Goal: Find contact information: Find contact information

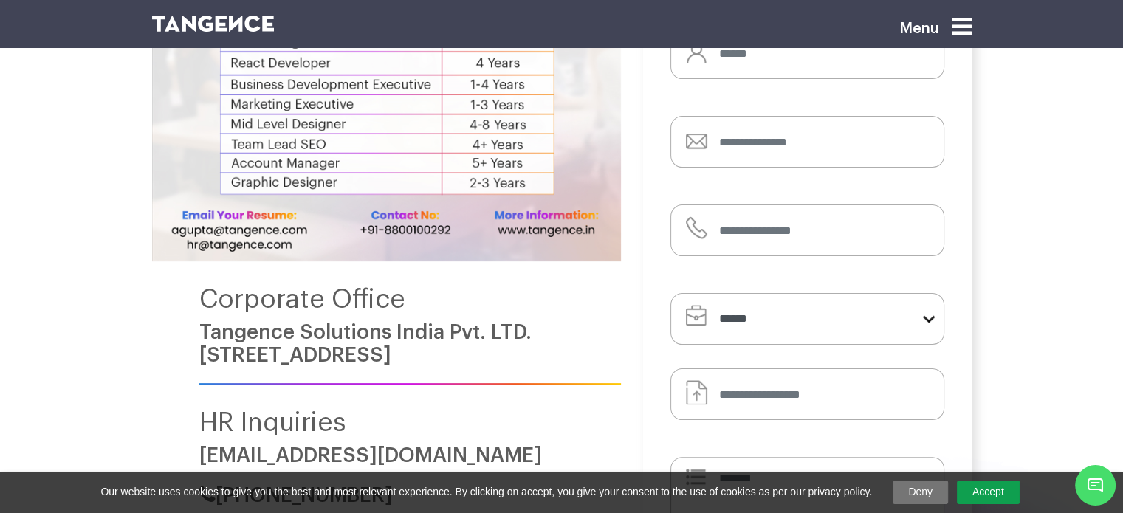
scroll to position [295, 0]
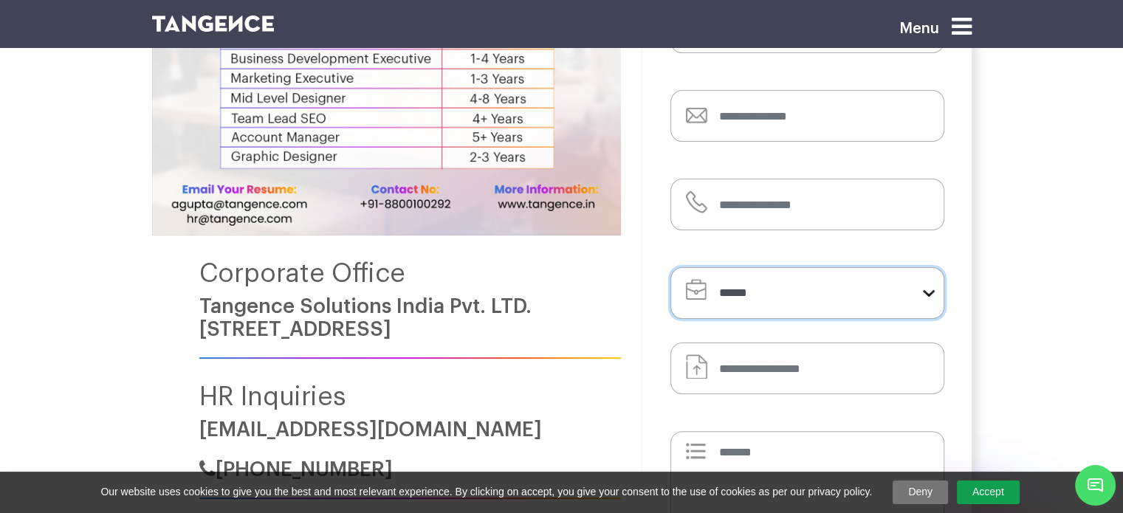
click at [850, 282] on select "**********" at bounding box center [807, 293] width 274 height 52
click at [574, 289] on div "Corporate Office Tangence Solutions [GEOGRAPHIC_DATA] Pvt. LTD. [STREET_ADDRESS]" at bounding box center [409, 309] width 421 height 100
click at [162, 259] on div "Corporate Office Tangence Solutions [GEOGRAPHIC_DATA] Pvt. LTD. [STREET_ADDRESS…" at bounding box center [386, 155] width 469 height 688
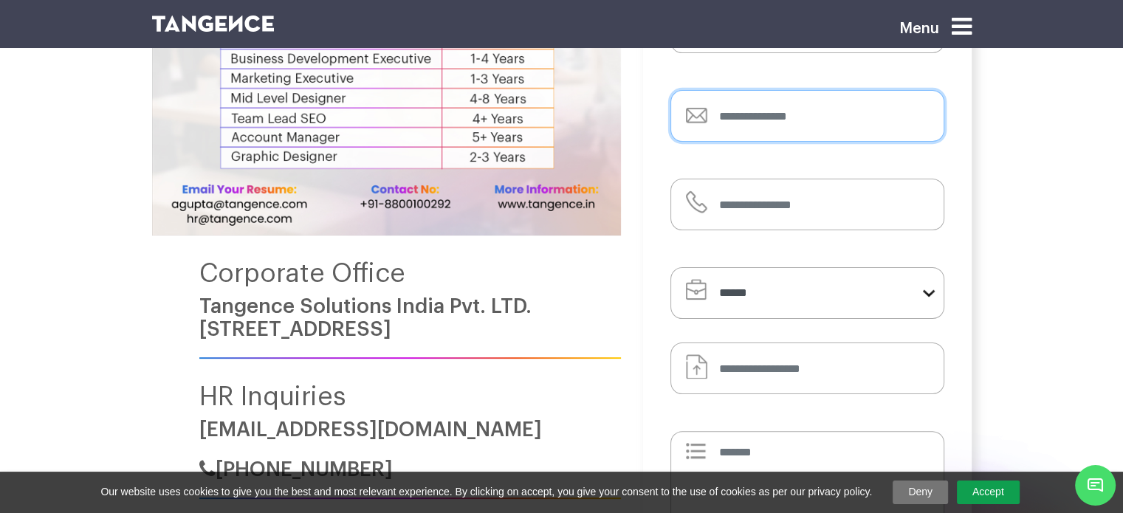
click at [797, 106] on input "email" at bounding box center [807, 116] width 274 height 52
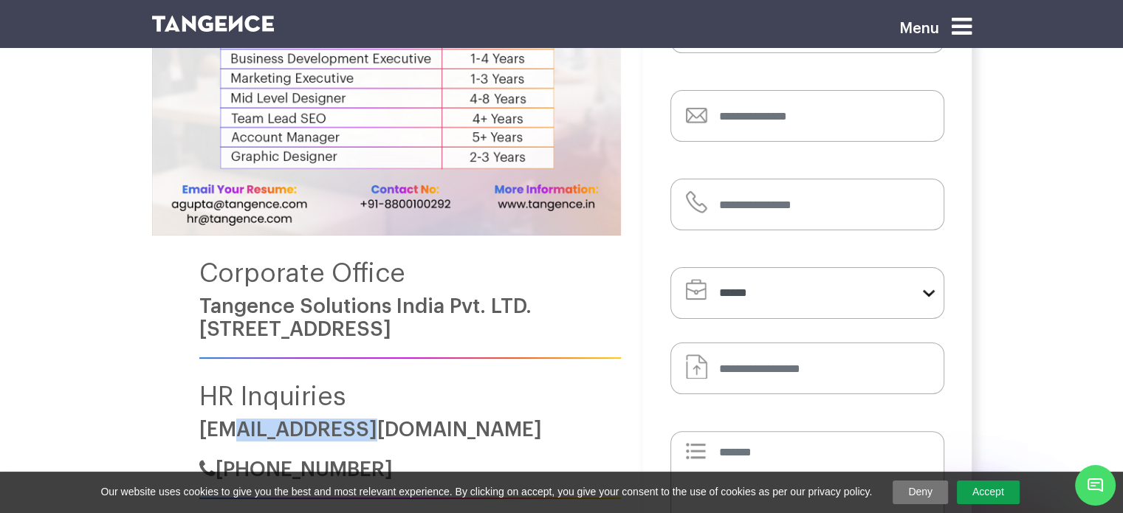
drag, startPoint x: 384, startPoint y: 424, endPoint x: 239, endPoint y: 427, distance: 144.7
click at [239, 430] on h6 "[EMAIL_ADDRESS][DOMAIN_NAME]" at bounding box center [409, 430] width 421 height 23
copy link "[DOMAIN_NAME]"
click at [410, 419] on h6 "[EMAIL_ADDRESS][DOMAIN_NAME]" at bounding box center [409, 430] width 421 height 23
click at [194, 421] on div "Corporate Office Tangence Solutions [GEOGRAPHIC_DATA] Pvt. LTD. [STREET_ADDRESS…" at bounding box center [386, 155] width 469 height 688
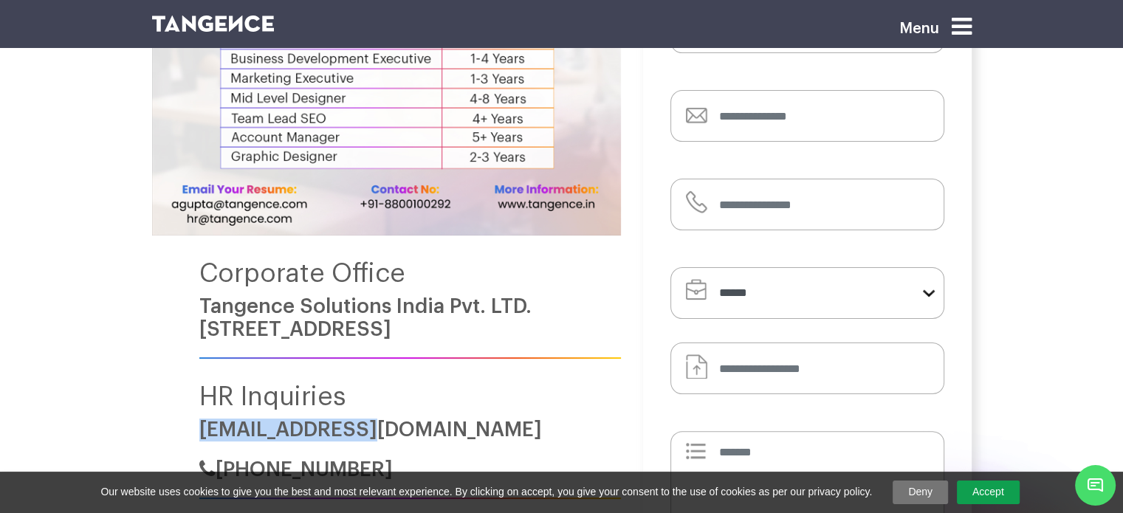
drag, startPoint x: 176, startPoint y: 424, endPoint x: 608, endPoint y: 236, distance: 471.0
click at [416, 428] on div "Corporate Office Tangence Solutions [GEOGRAPHIC_DATA] Pvt. LTD. [STREET_ADDRESS…" at bounding box center [386, 155] width 469 height 688
copy link "[EMAIL_ADDRESS][DOMAIN_NAME]"
